Goal: Find contact information: Find contact information

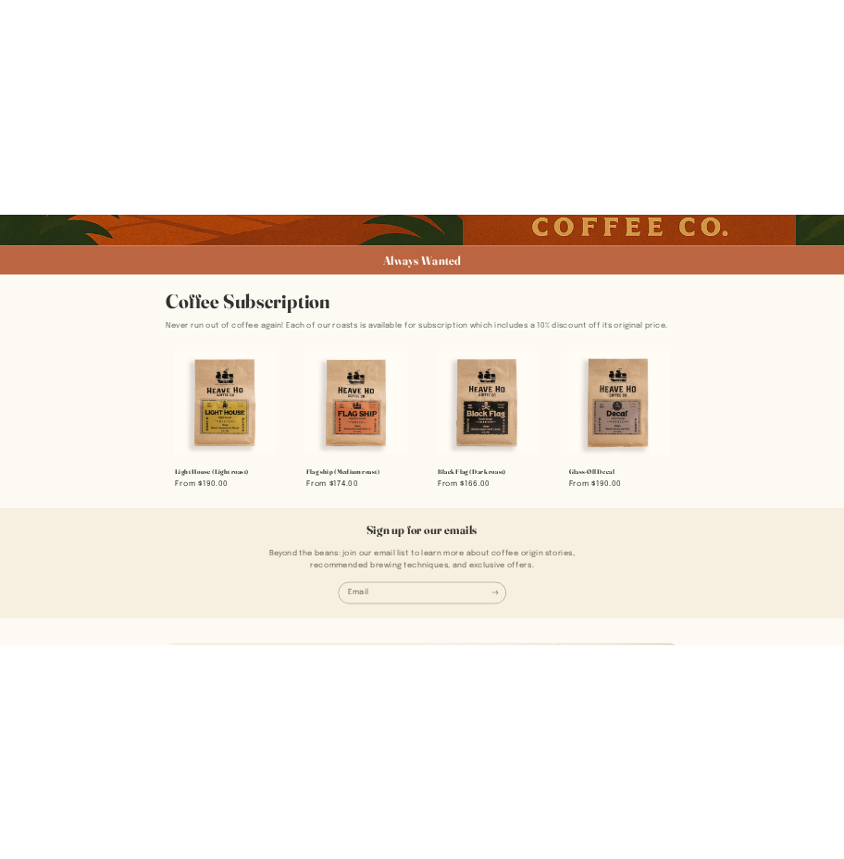
scroll to position [1190, 0]
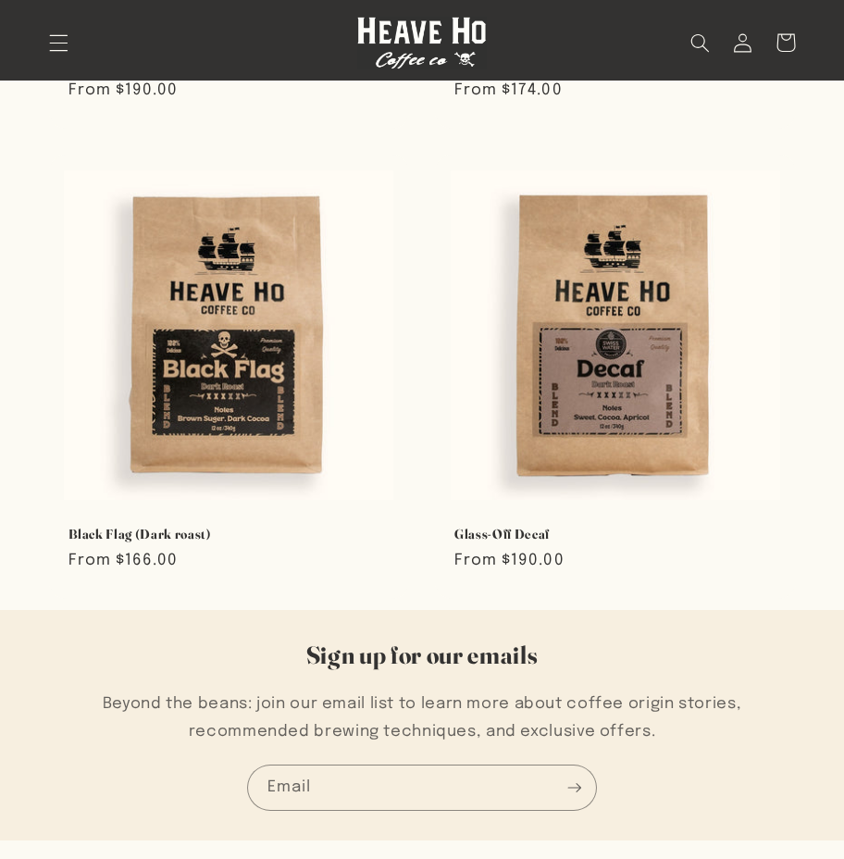
drag, startPoint x: 838, startPoint y: 691, endPoint x: 850, endPoint y: 689, distance: 11.3
click at [839, 691] on div "Sign up for our emails Beyond the beans: join our email list to learn more abou…" at bounding box center [422, 725] width 844 height 230
click at [741, 641] on h2 "Sign up for our emails" at bounding box center [422, 654] width 669 height 31
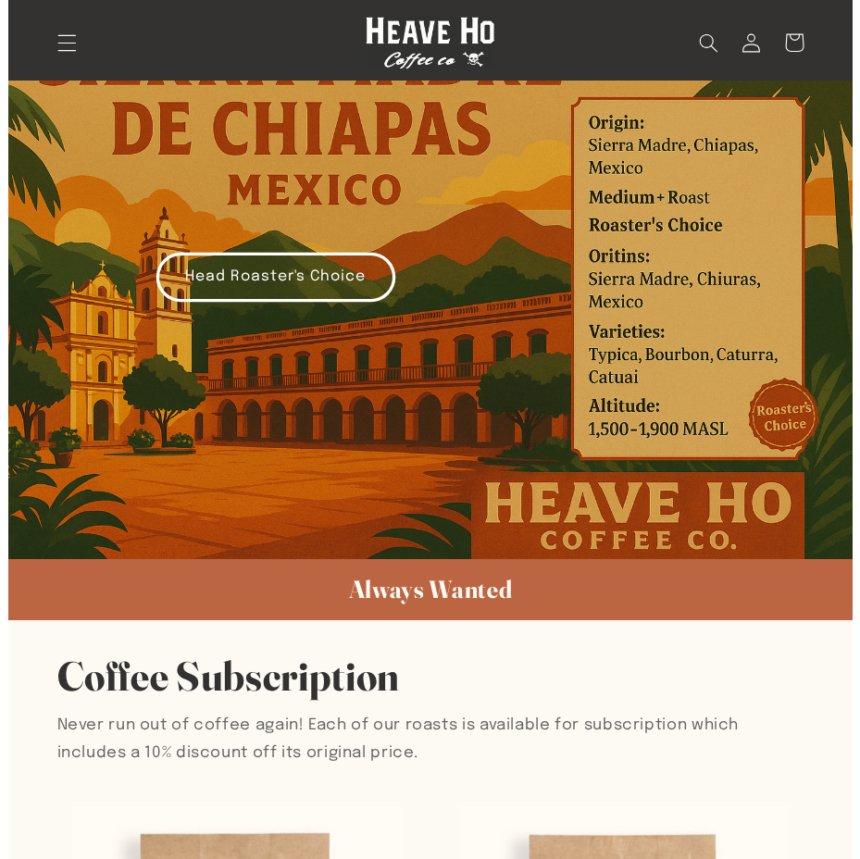
scroll to position [0, 0]
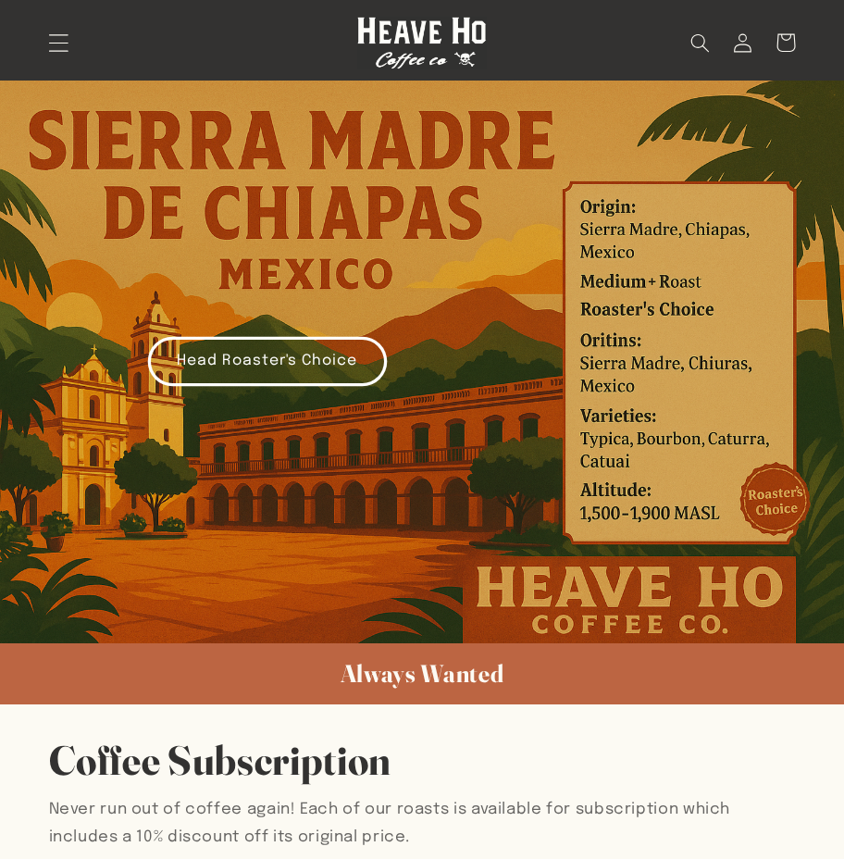
click at [58, 43] on icon "Menu" at bounding box center [57, 43] width 19 height 18
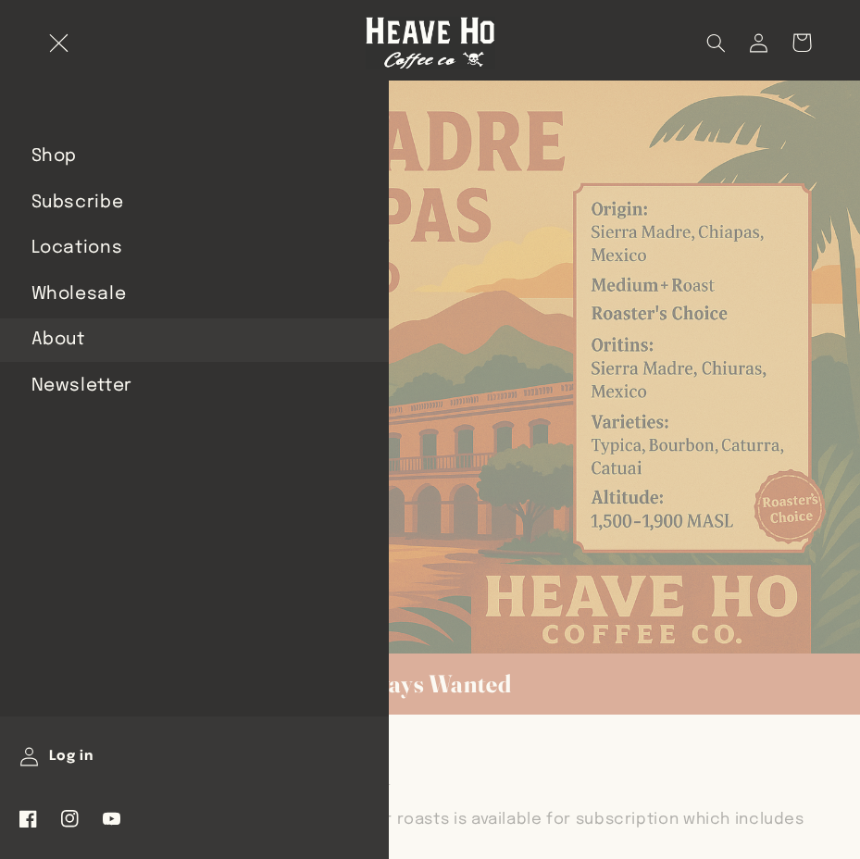
click at [65, 338] on link "About" at bounding box center [194, 339] width 389 height 43
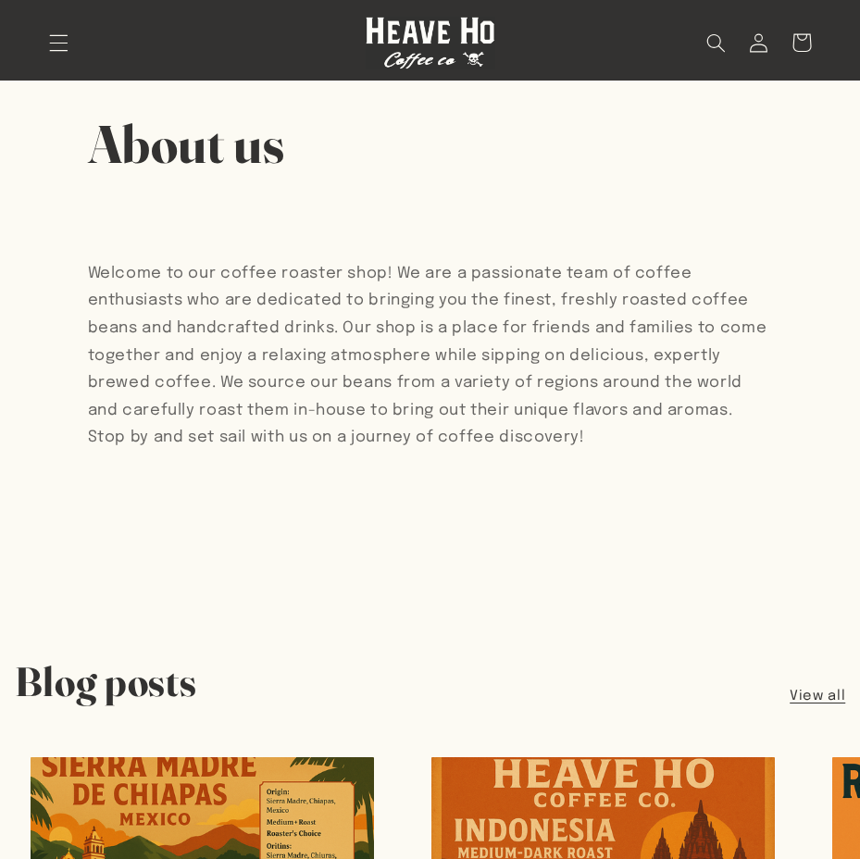
click at [376, 460] on div "Welcome to our coffee roaster shop! We are a passionate team of coffee enthusia…" at bounding box center [430, 399] width 685 height 364
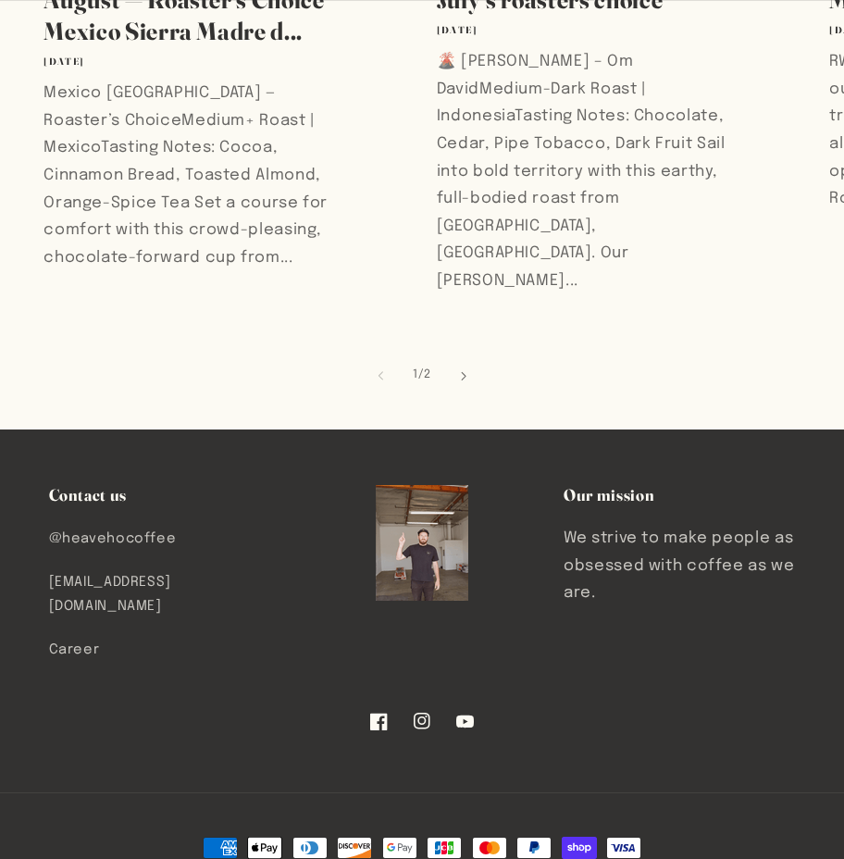
scroll to position [1064, 0]
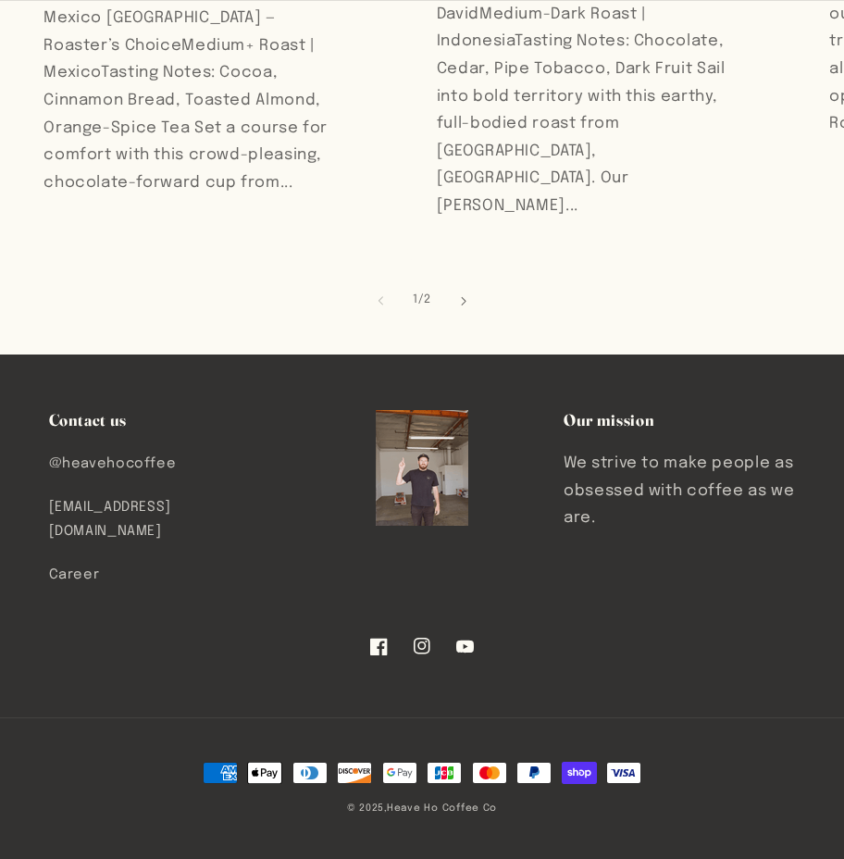
drag, startPoint x: 22, startPoint y: 507, endPoint x: 300, endPoint y: 522, distance: 278.0
click at [300, 522] on div "Contact us @heavehocoffee hello@heavehocoffeeco.com Career Our mission We striv…" at bounding box center [422, 563] width 844 height 307
click at [278, 522] on ul "@heavehocoffee hello@heavehocoffeeco.com Career" at bounding box center [164, 523] width 231 height 146
drag, startPoint x: 286, startPoint y: 519, endPoint x: 38, endPoint y: 517, distance: 248.0
click at [38, 517] on div "Contact us @heavehocoffee hello@heavehocoffeeco.com Career Our mission We striv…" at bounding box center [422, 563] width 844 height 307
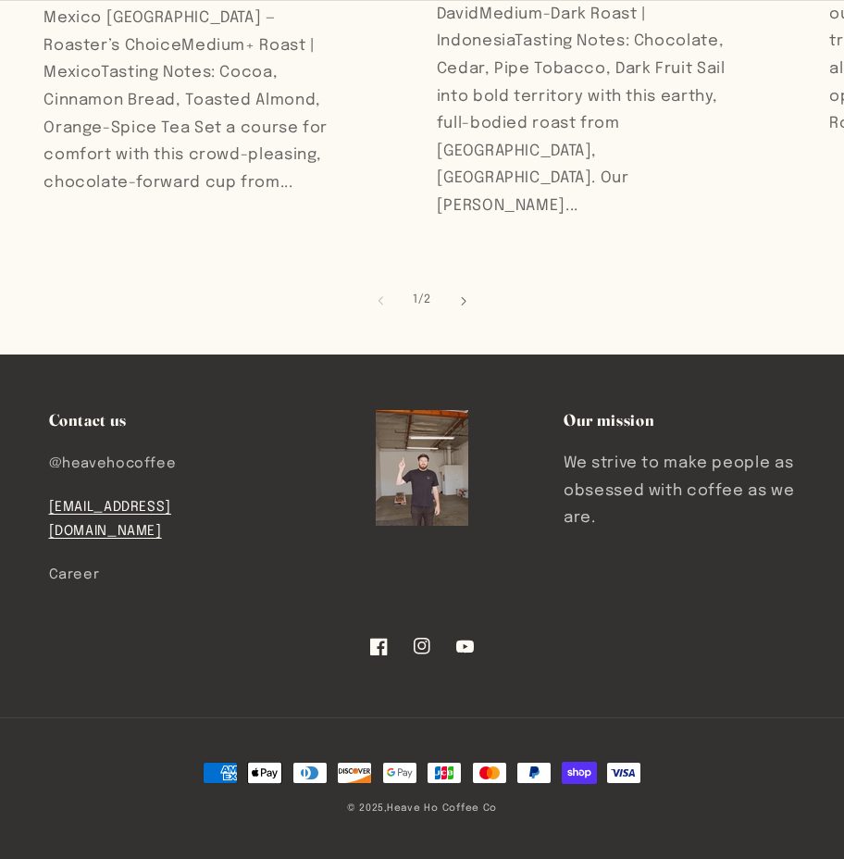
copy link "[EMAIL_ADDRESS][DOMAIN_NAME]"
